Goal: Task Accomplishment & Management: Use online tool/utility

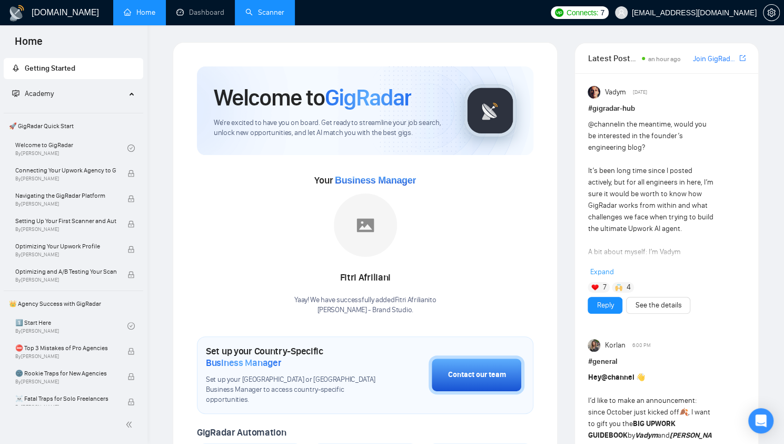
click at [274, 11] on link "Scanner" at bounding box center [265, 12] width 39 height 9
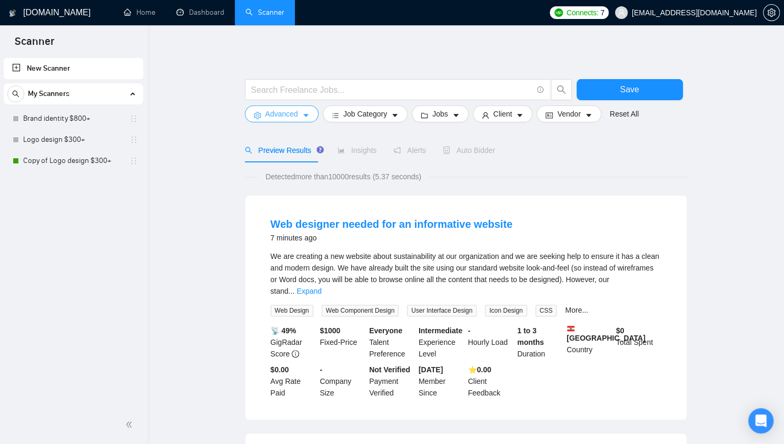
click at [288, 112] on span "Advanced" at bounding box center [282, 114] width 33 height 12
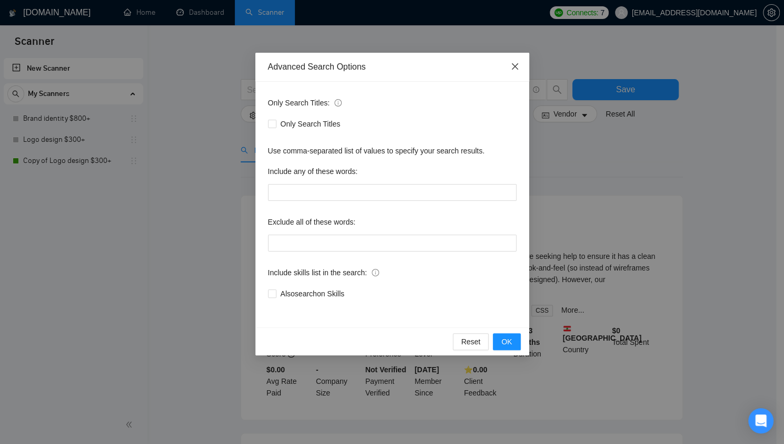
click at [519, 64] on span "Close" at bounding box center [515, 67] width 28 height 28
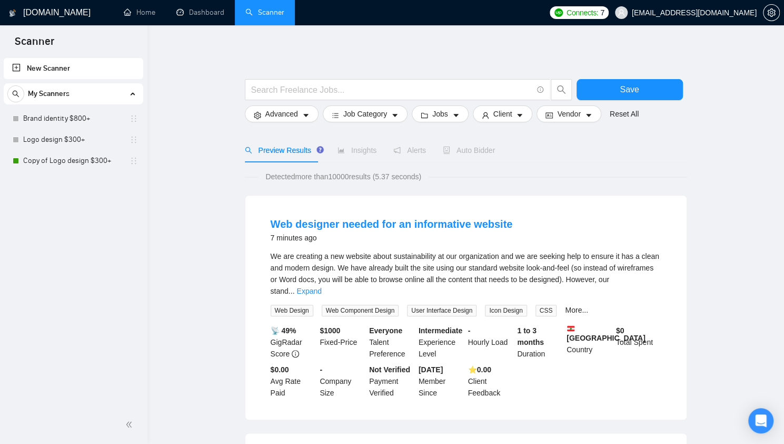
click at [356, 156] on div "Insights" at bounding box center [357, 150] width 39 height 24
click at [78, 154] on link "Copy of Logo design $300+" at bounding box center [73, 160] width 100 height 21
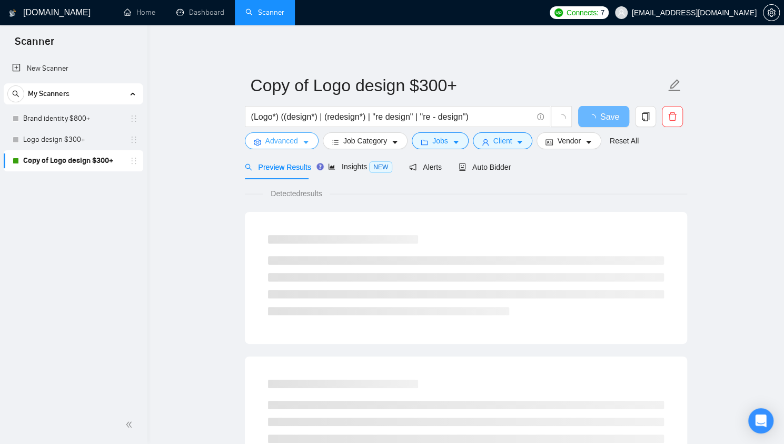
click at [277, 145] on span "Advanced" at bounding box center [282, 141] width 33 height 12
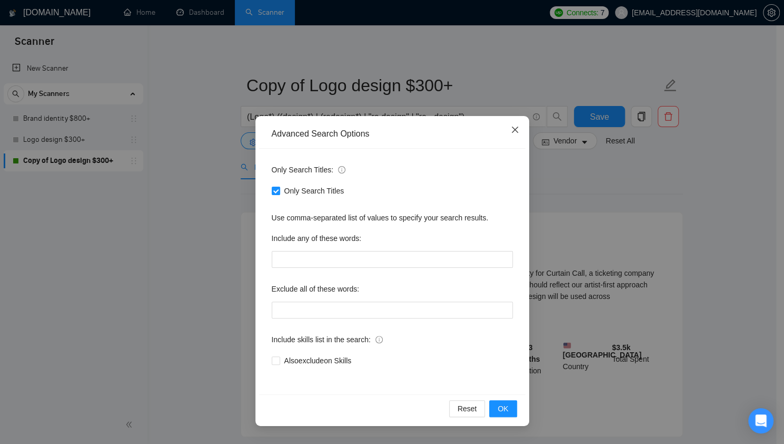
click at [517, 125] on span "Close" at bounding box center [515, 130] width 28 height 28
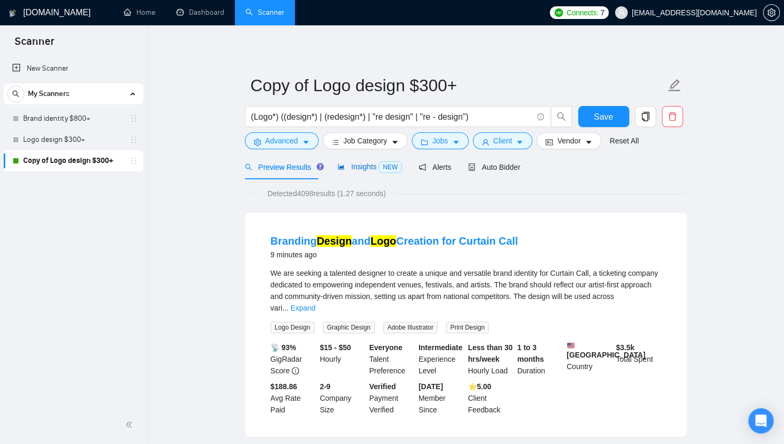
click at [361, 165] on span "Insights NEW" at bounding box center [370, 166] width 64 height 8
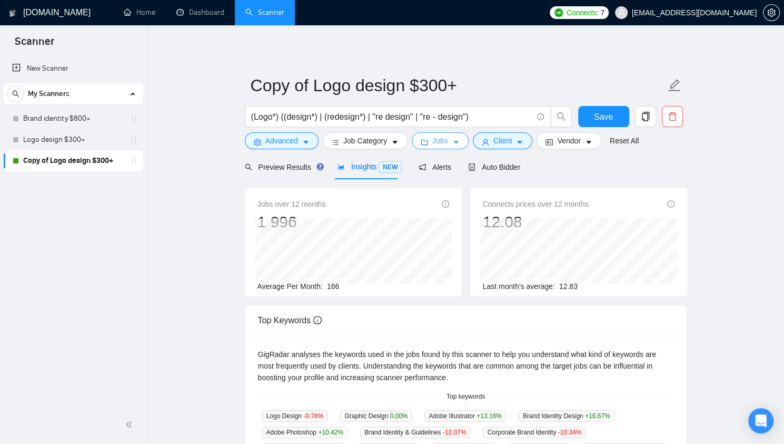
click at [441, 139] on span "Jobs" at bounding box center [441, 141] width 16 height 12
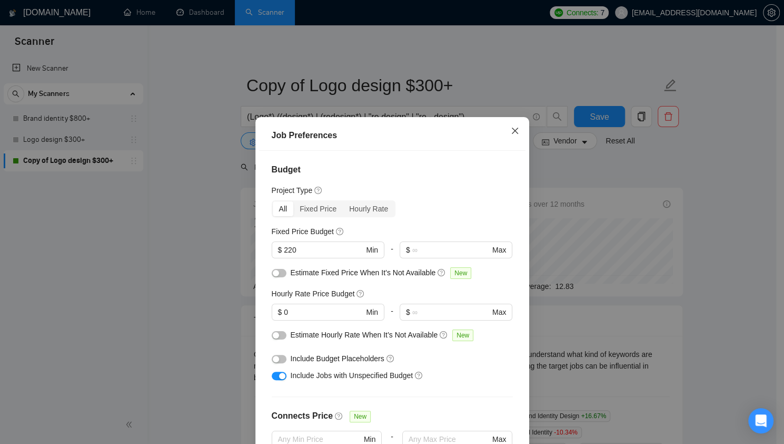
click at [511, 131] on icon "close" at bounding box center [515, 130] width 8 height 8
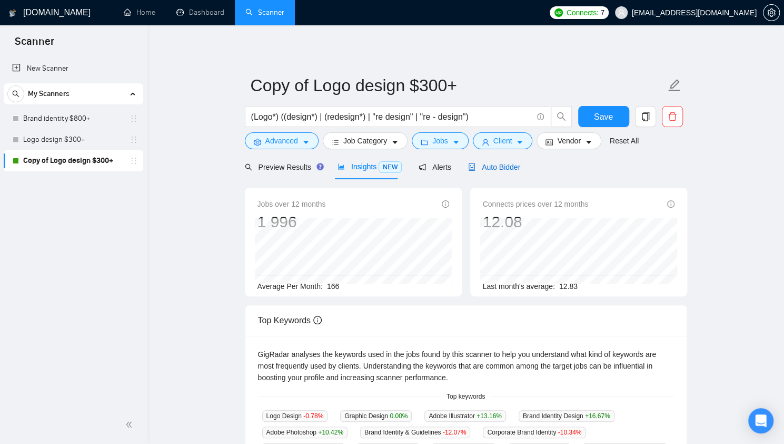
click at [486, 171] on span "Auto Bidder" at bounding box center [494, 167] width 52 height 8
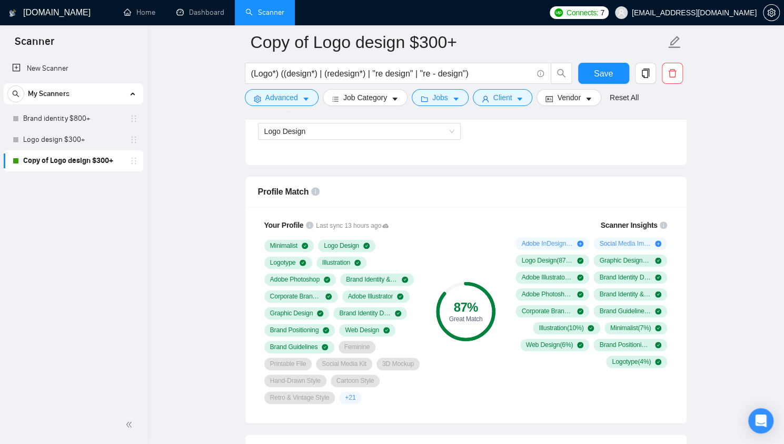
scroll to position [629, 0]
click at [382, 223] on icon at bounding box center [385, 225] width 6 height 4
click at [490, 217] on div "87 % Great Match" at bounding box center [465, 311] width 71 height 197
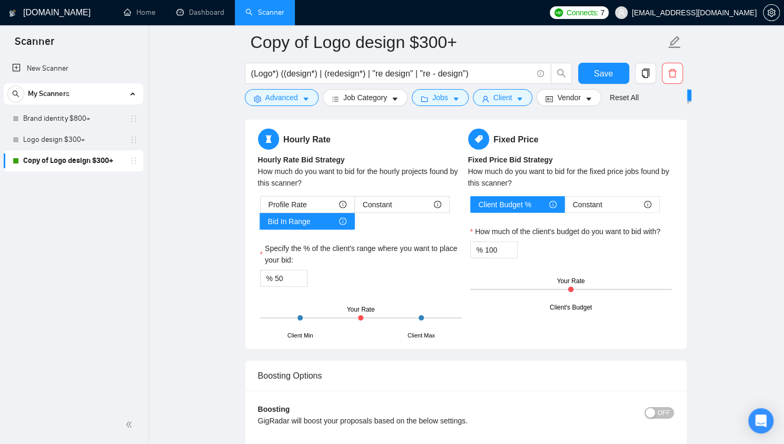
scroll to position [1685, 0]
click at [314, 199] on div "Profile Rate" at bounding box center [308, 204] width 78 height 16
click at [261, 207] on input "Profile Rate" at bounding box center [261, 207] width 0 height 0
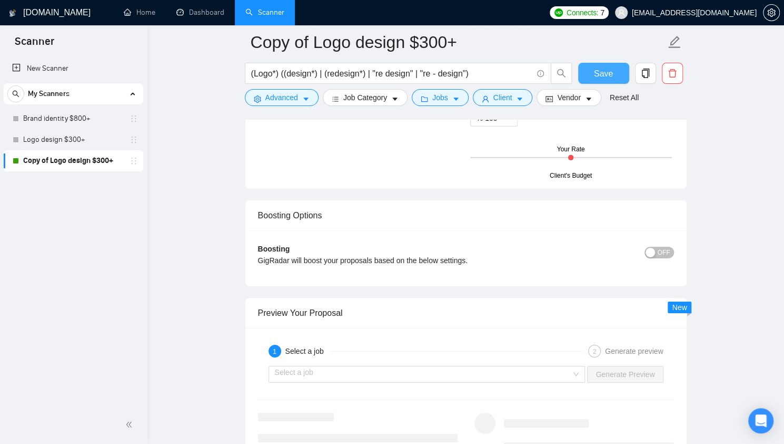
scroll to position [1803, 0]
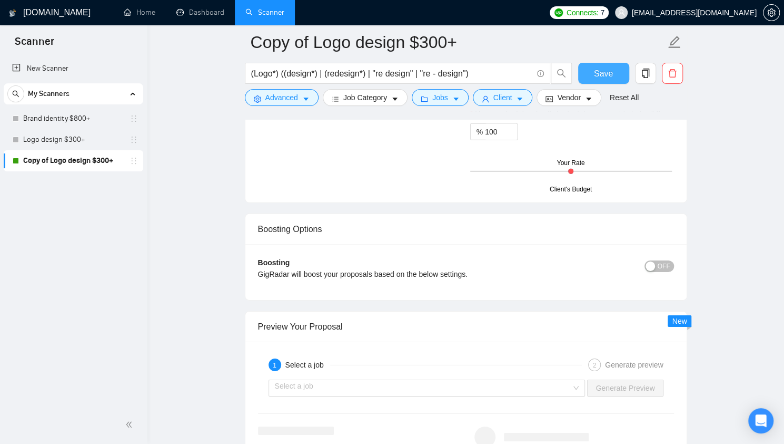
click at [607, 74] on span "Save" at bounding box center [603, 73] width 19 height 13
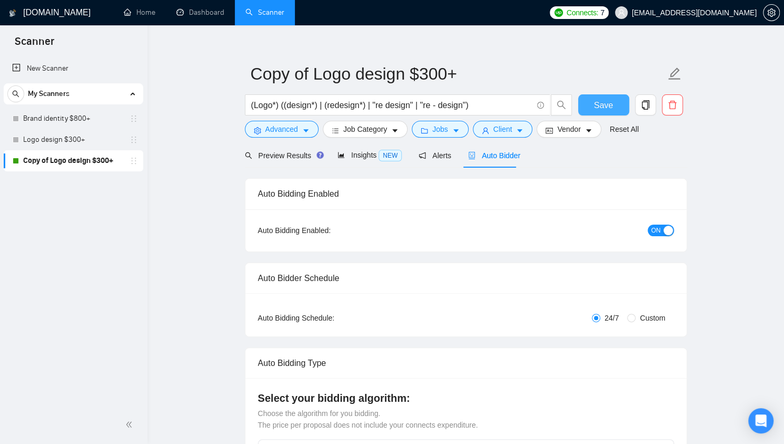
scroll to position [0, 0]
